Goal: Task Accomplishment & Management: Manage account settings

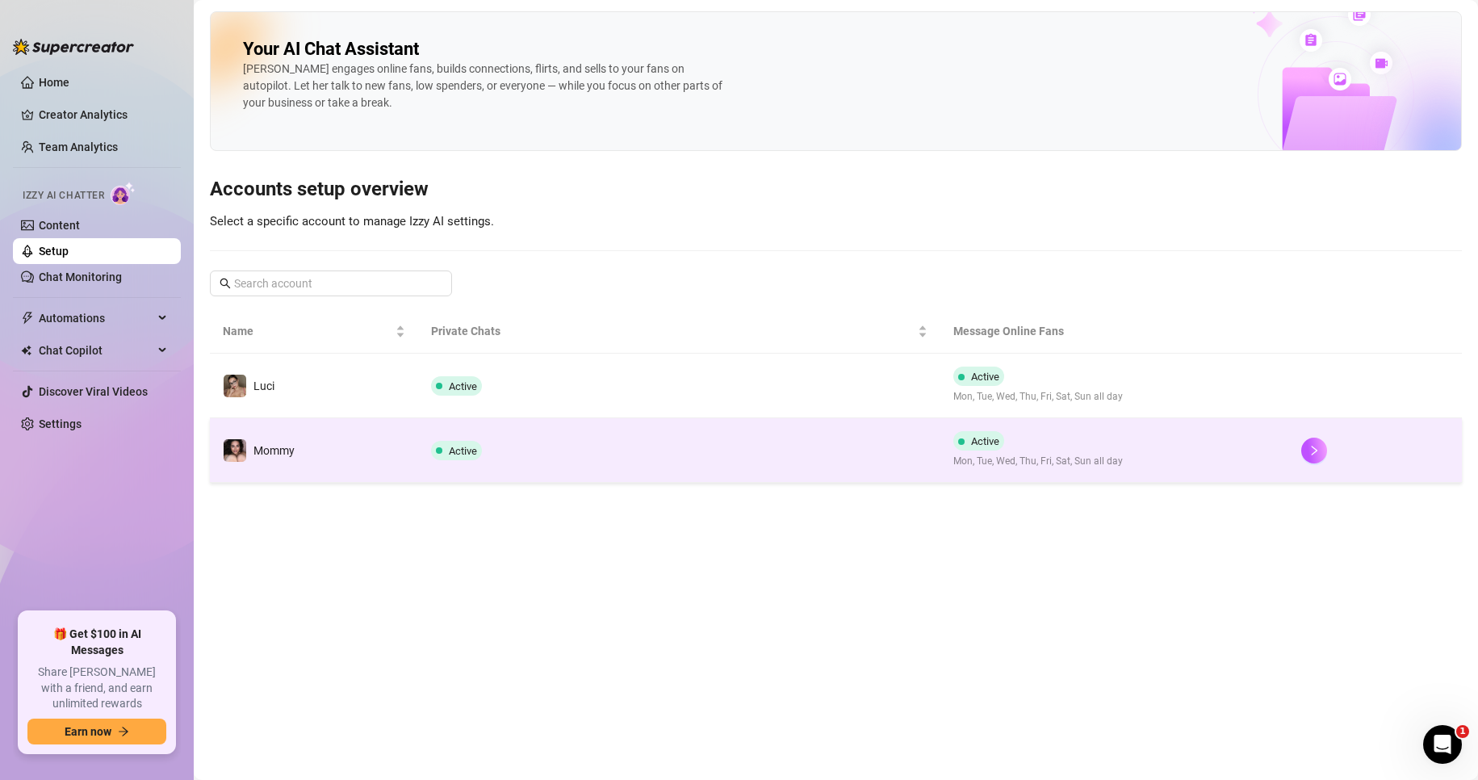
click at [500, 435] on td "Active" at bounding box center [679, 450] width 522 height 65
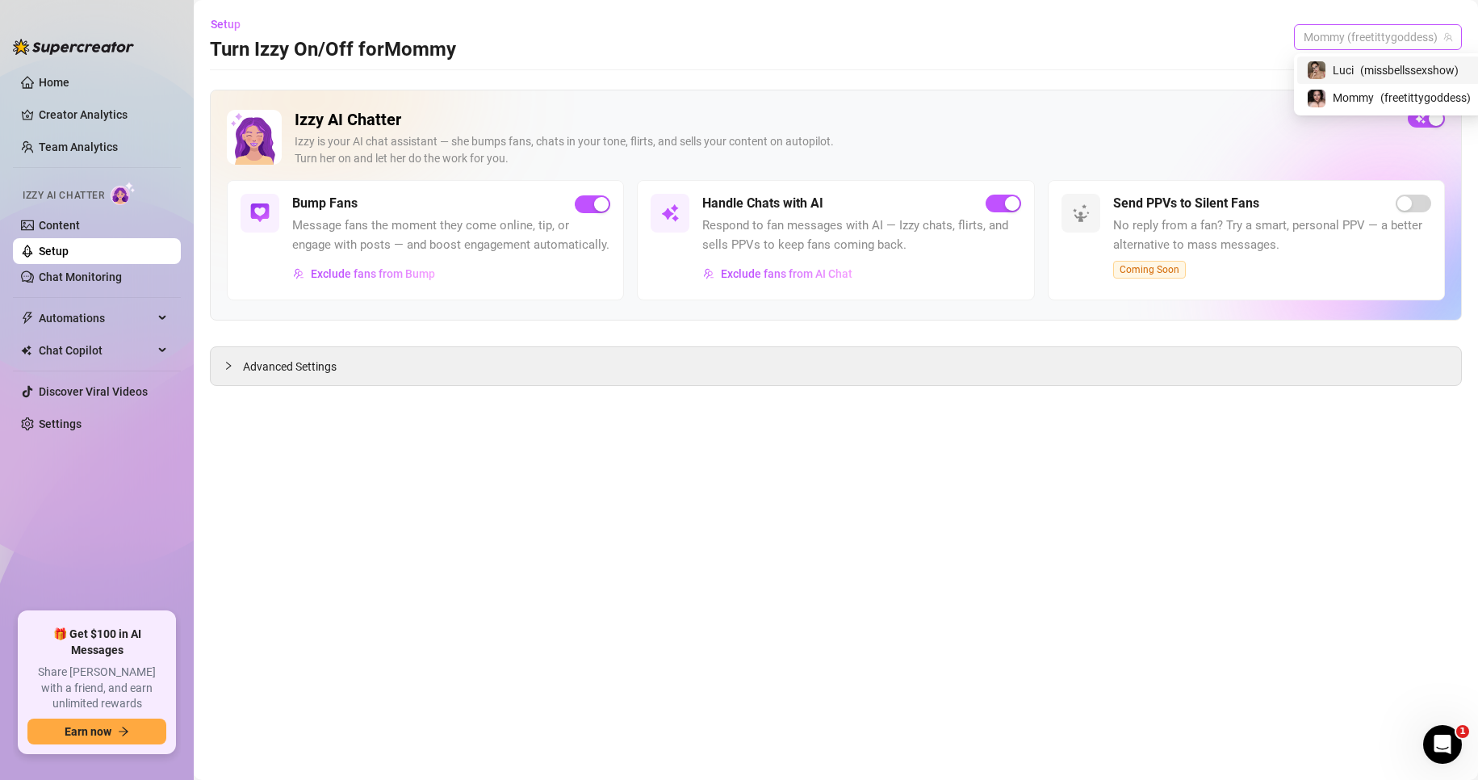
click at [1377, 40] on span "Mommy (freetittygoddess)" at bounding box center [1378, 37] width 149 height 24
click at [1365, 99] on div "Mommy ( freetittygoddess )" at bounding box center [1381, 97] width 164 height 19
click at [1368, 36] on span "Mommy (freetittygoddess)" at bounding box center [1378, 37] width 149 height 24
click at [1359, 64] on span "( missbellssexshow )" at bounding box center [1387, 70] width 98 height 18
click at [356, 279] on span "Exclude fans from Bump" at bounding box center [373, 273] width 124 height 13
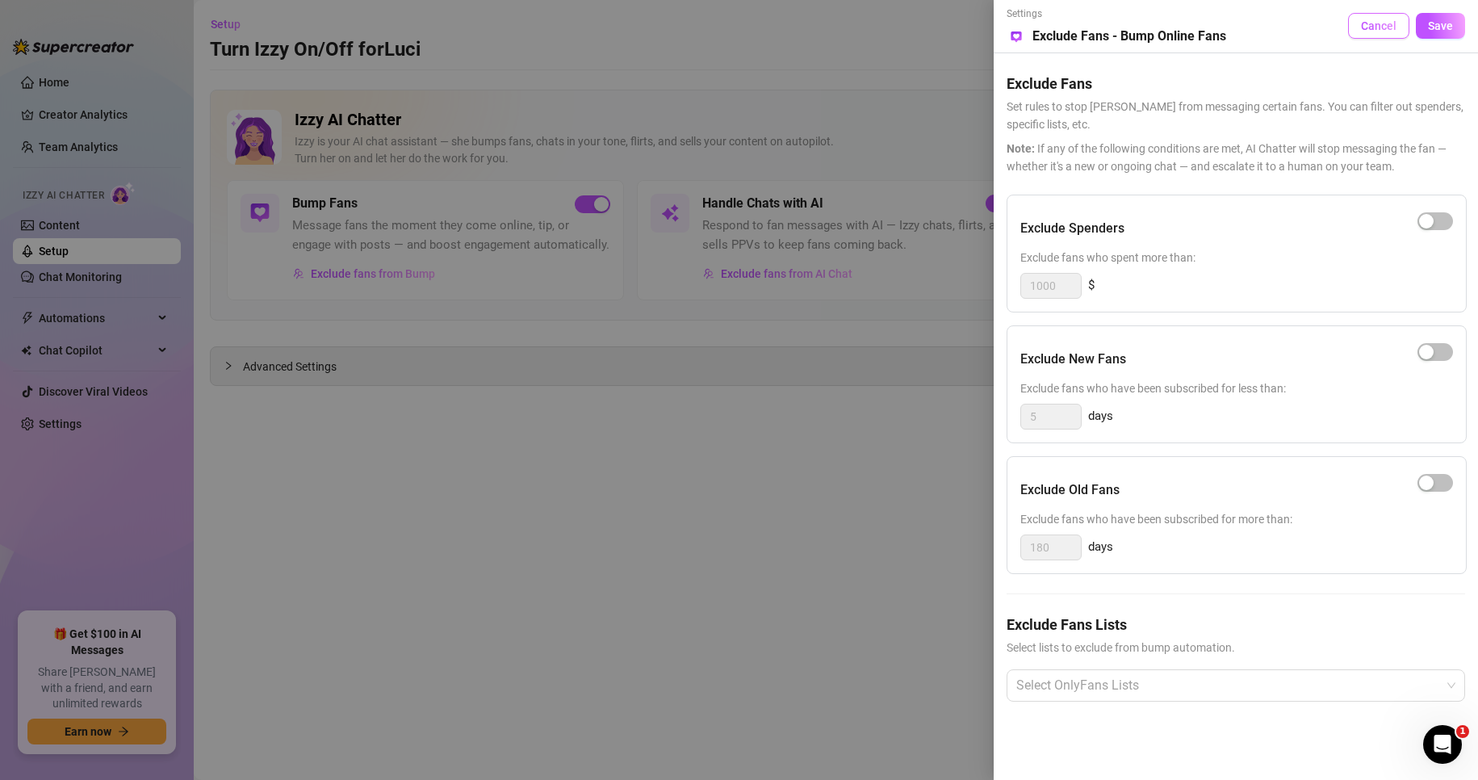
click at [1384, 30] on span "Cancel" at bounding box center [1379, 25] width 36 height 13
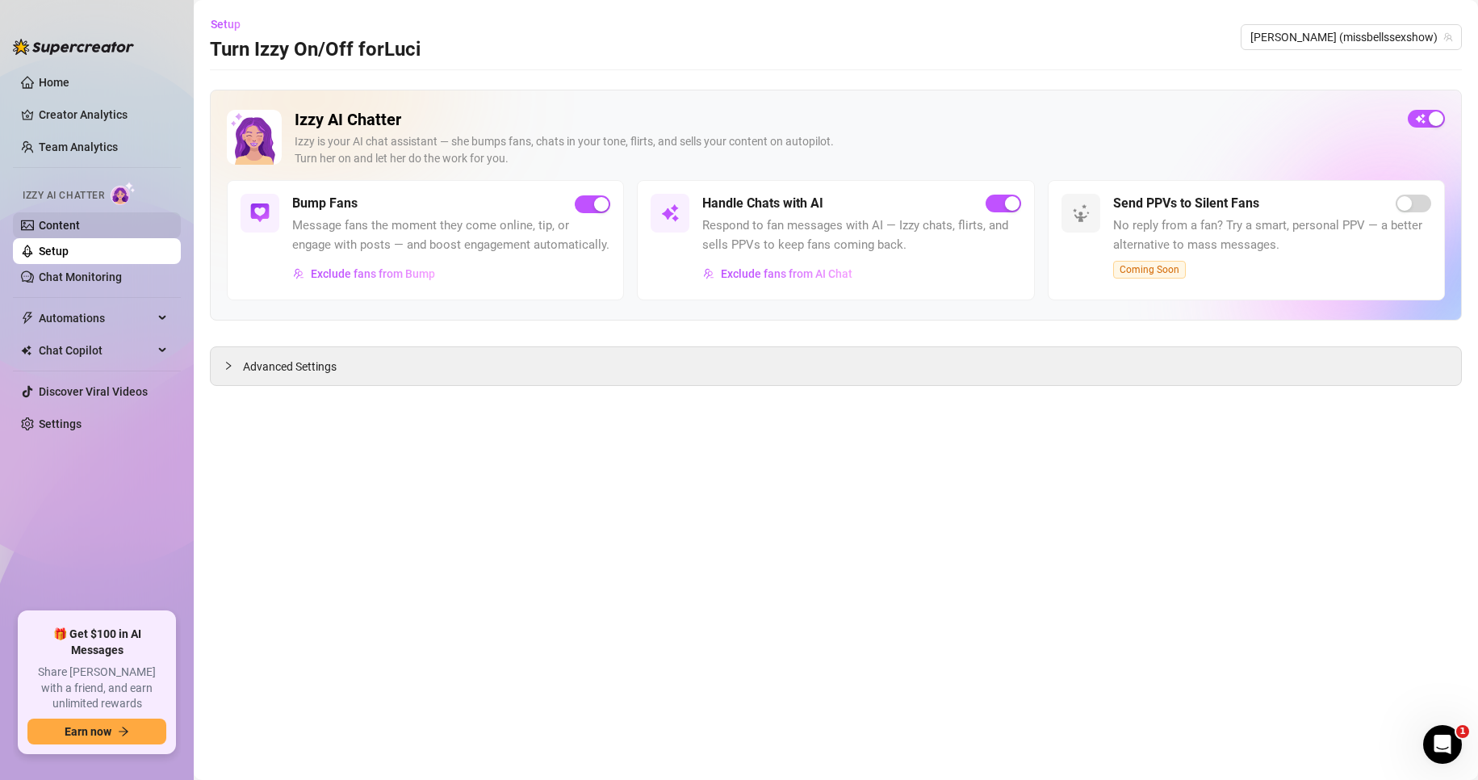
click at [80, 227] on link "Content" at bounding box center [59, 225] width 41 height 13
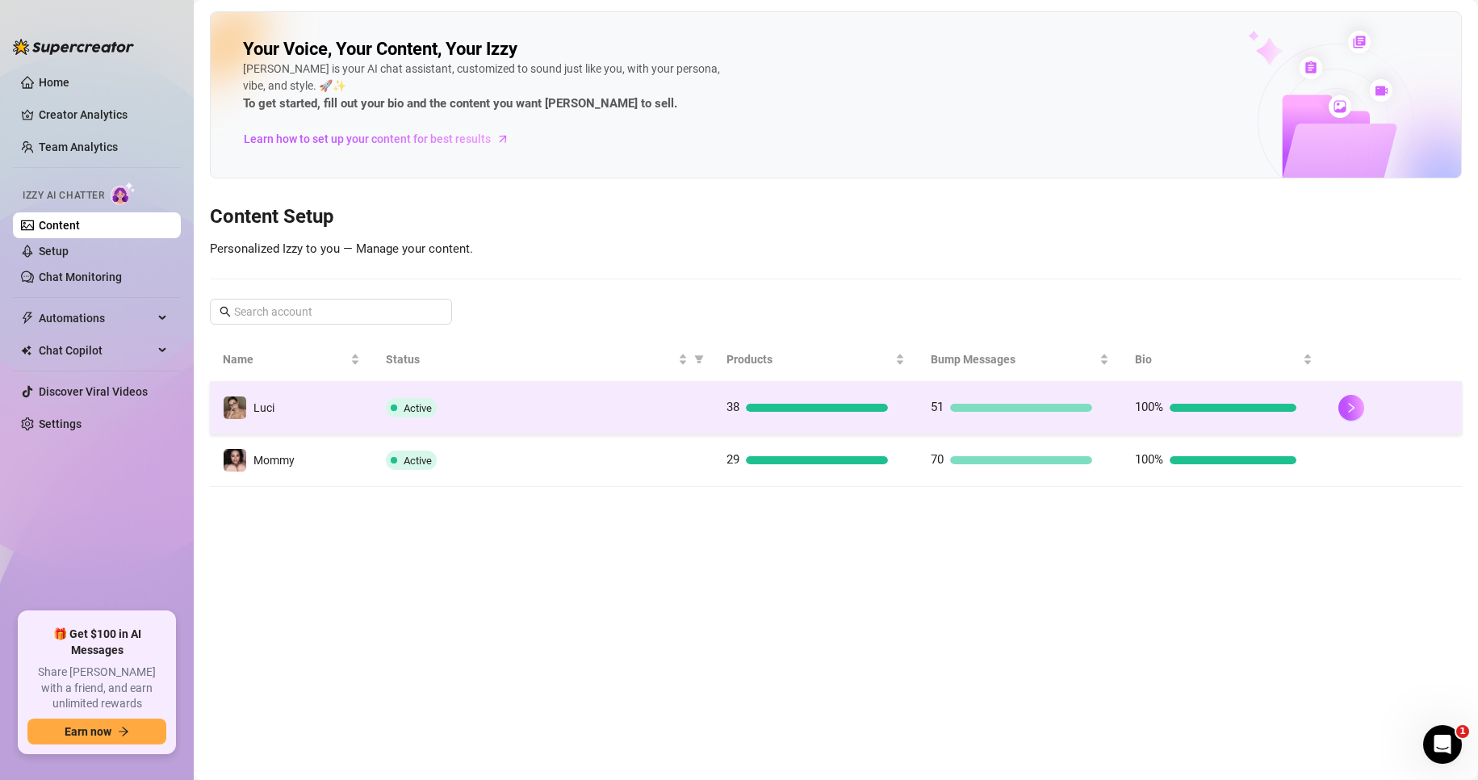
click at [382, 409] on td "Active" at bounding box center [543, 408] width 340 height 52
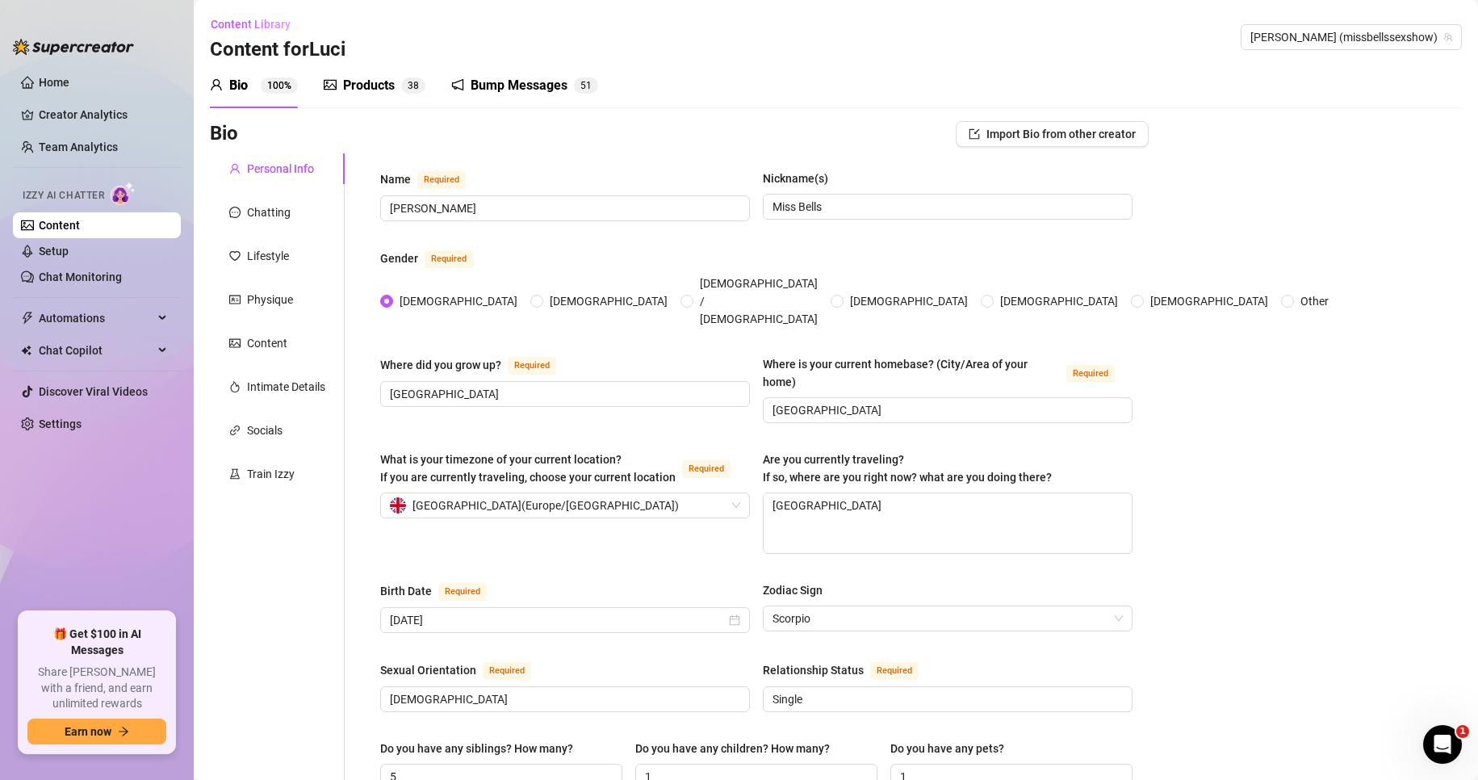
click at [559, 92] on div "Bump Messages" at bounding box center [519, 85] width 97 height 19
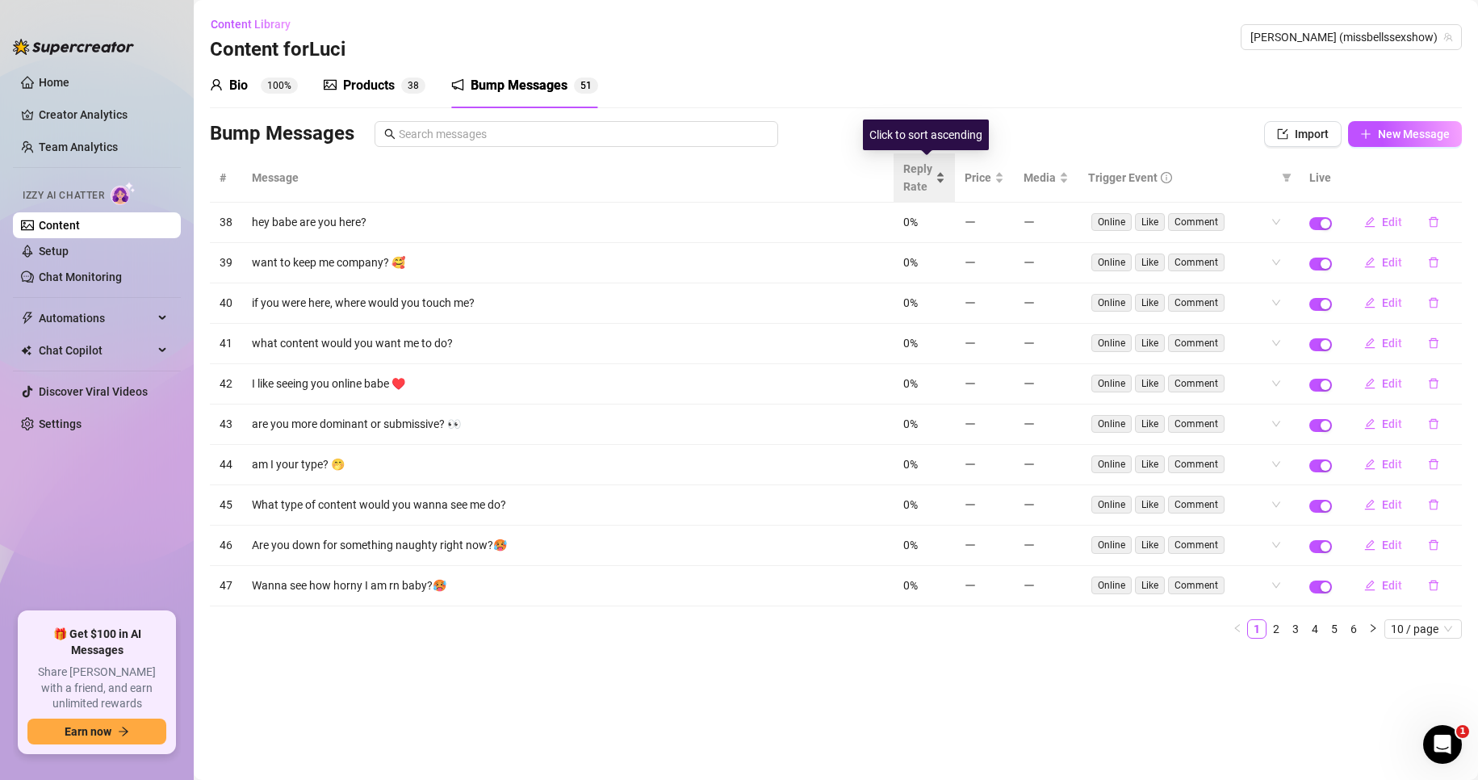
click at [920, 182] on span "Reply Rate" at bounding box center [917, 178] width 29 height 36
click at [932, 186] on span "Reply Rate" at bounding box center [917, 178] width 29 height 36
click at [69, 246] on link "Setup" at bounding box center [54, 251] width 30 height 13
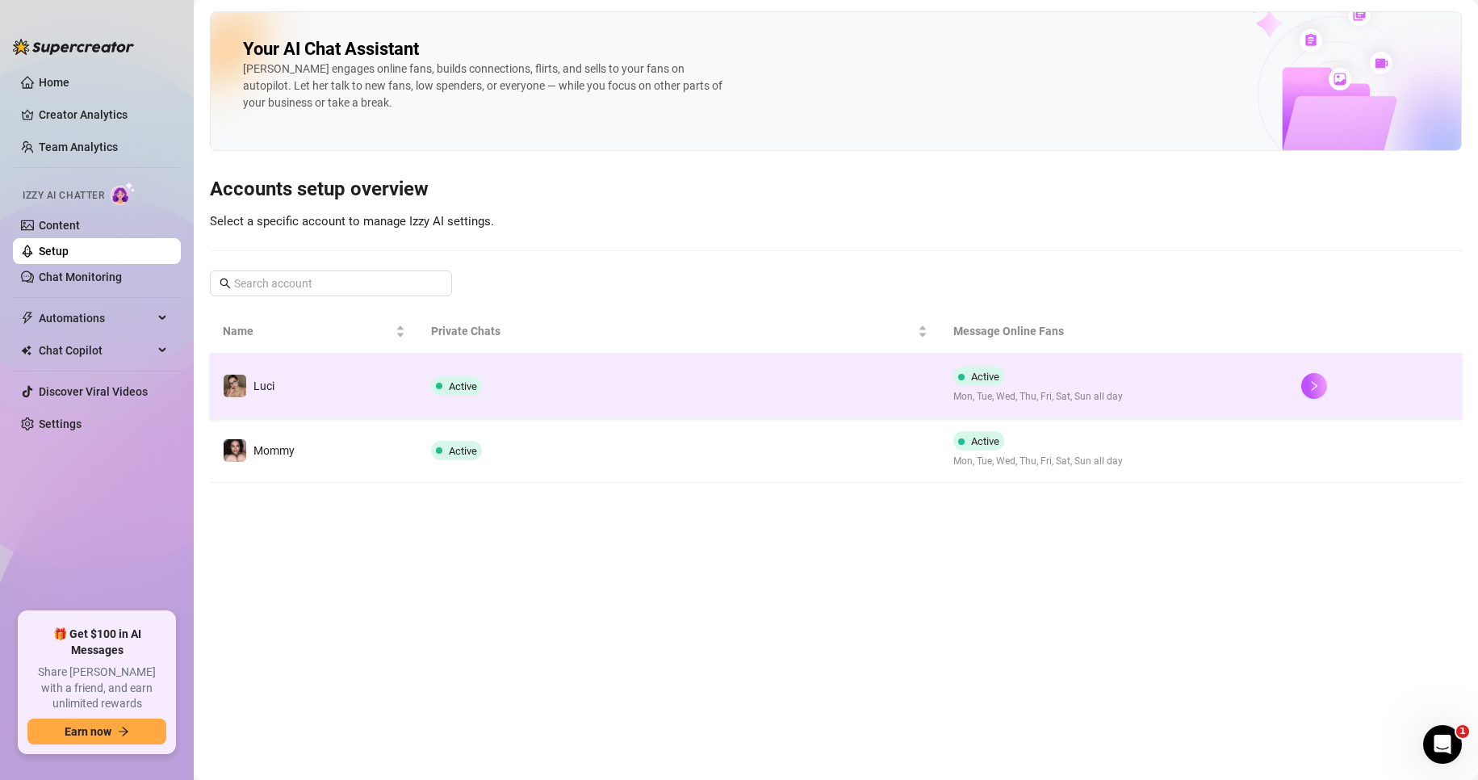
click at [400, 392] on td "Luci" at bounding box center [314, 386] width 208 height 65
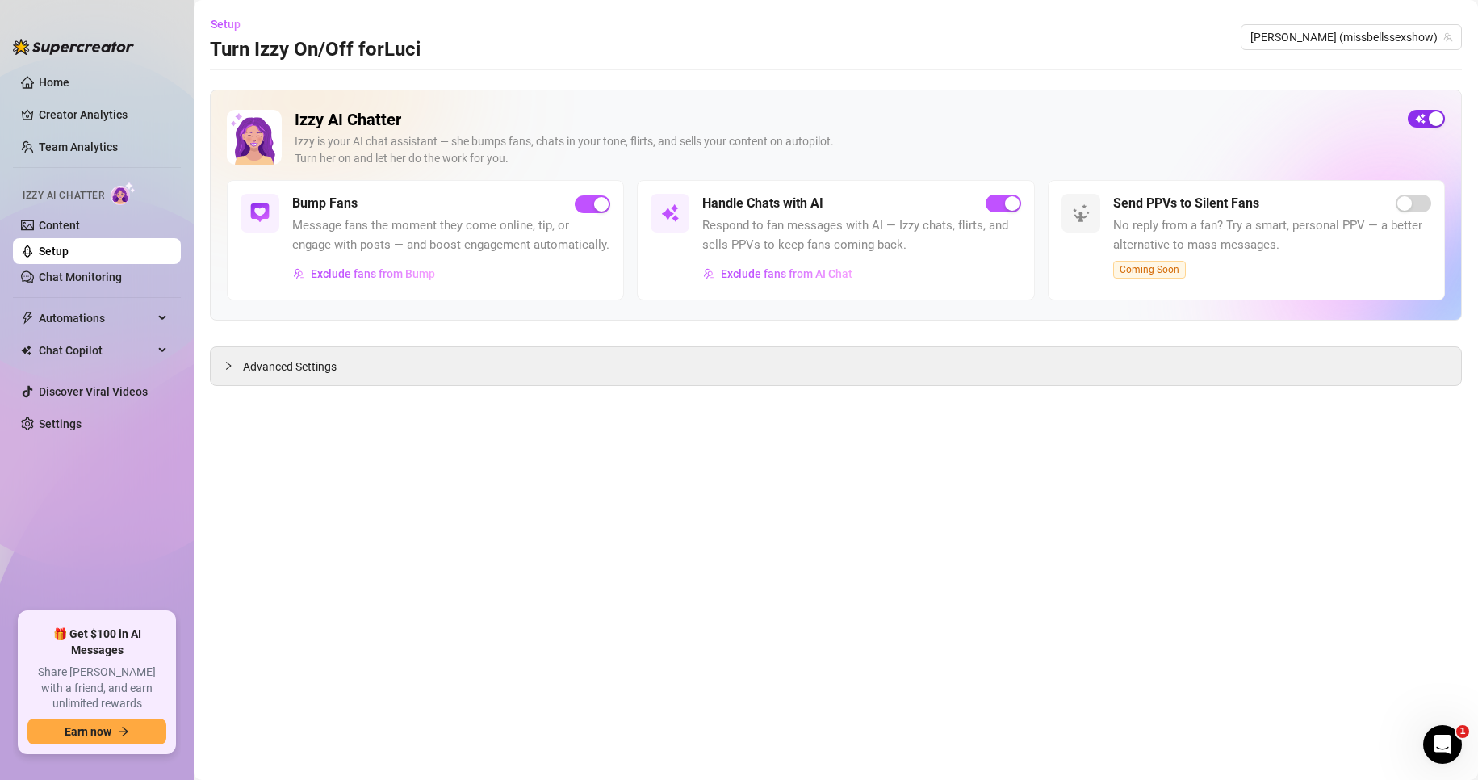
click at [1428, 117] on button "button" at bounding box center [1426, 119] width 37 height 18
click at [1430, 119] on span "button" at bounding box center [1426, 119] width 37 height 18
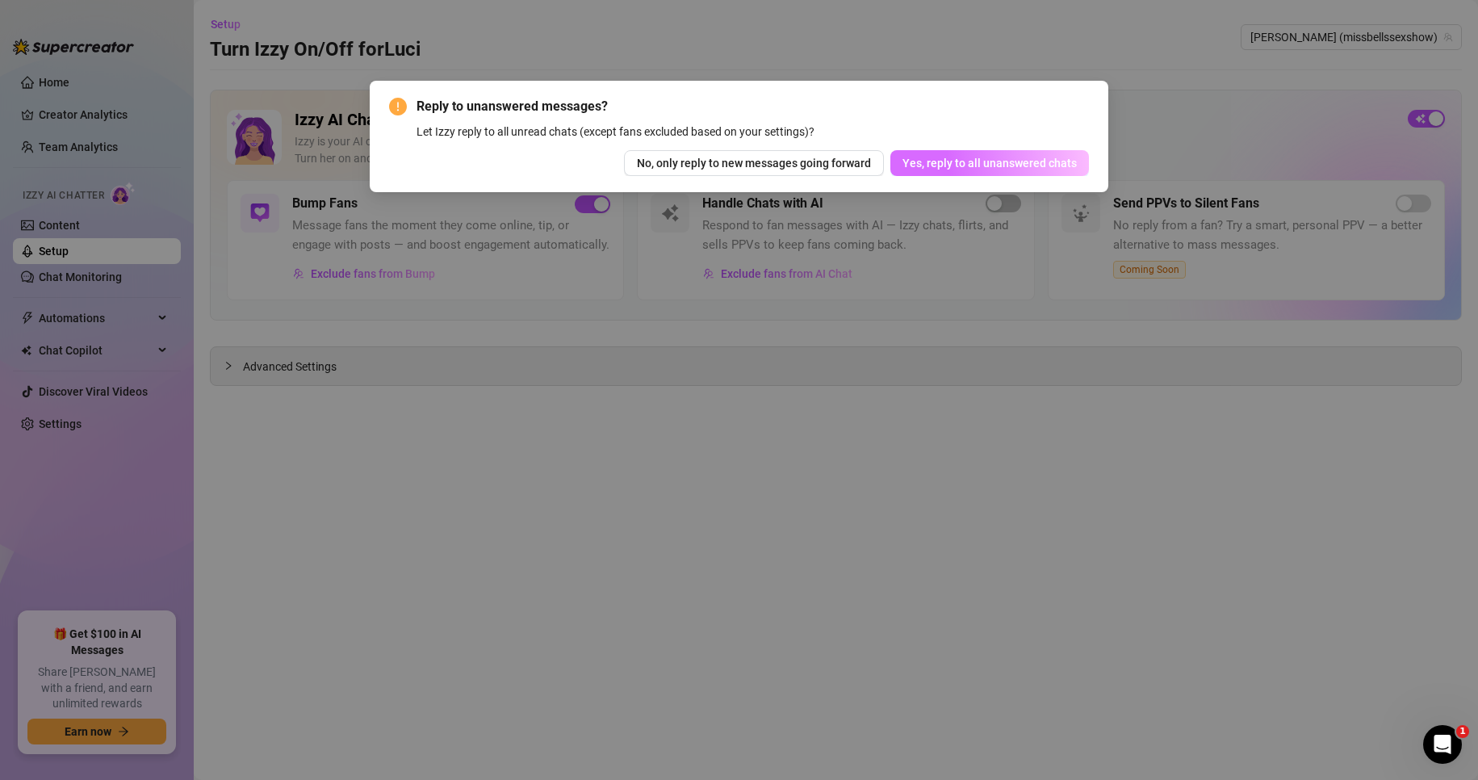
click at [1003, 163] on span "Yes, reply to all unanswered chats" at bounding box center [990, 163] width 174 height 13
